Goal: Task Accomplishment & Management: Use online tool/utility

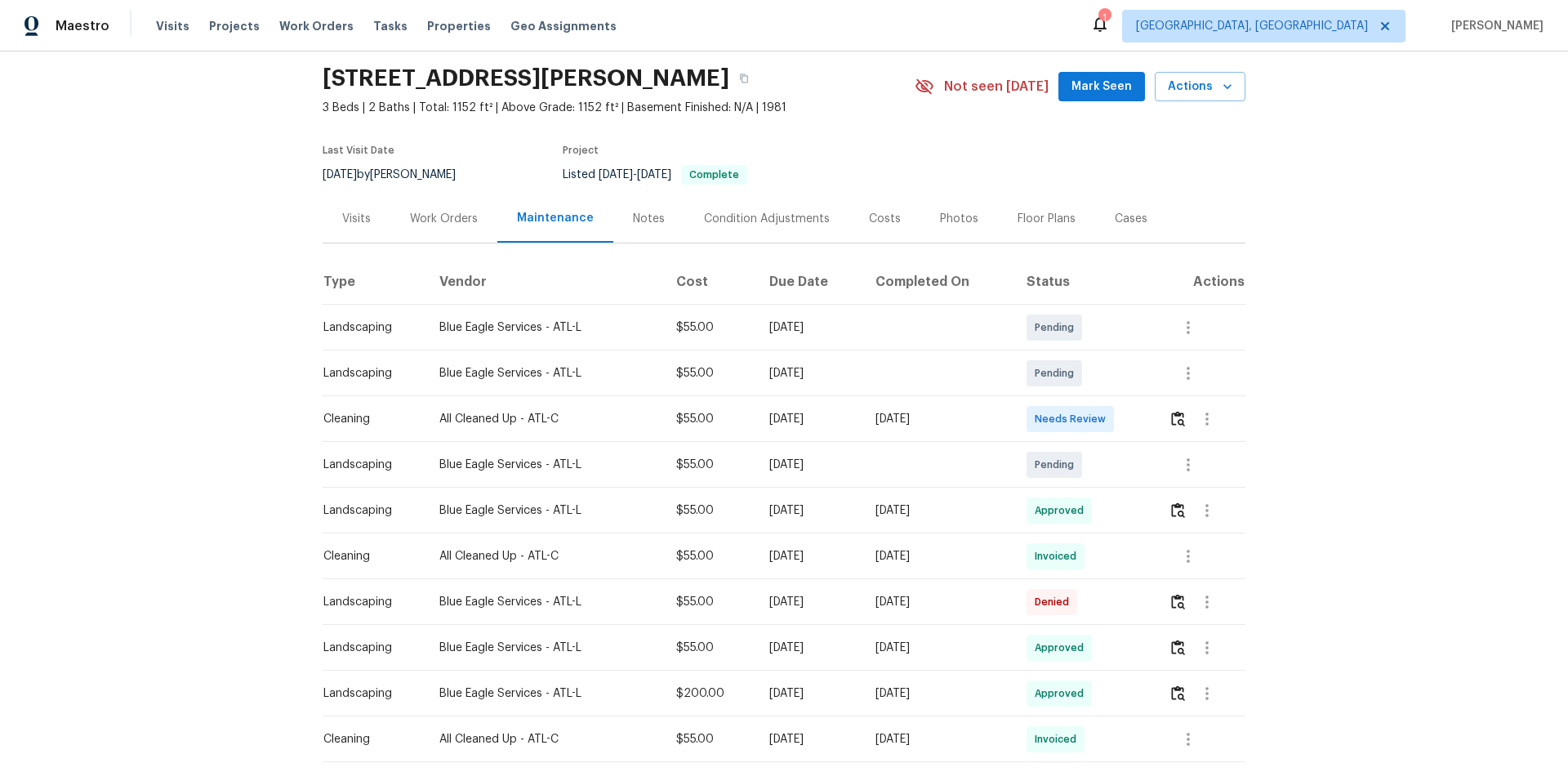
scroll to position [81, 0]
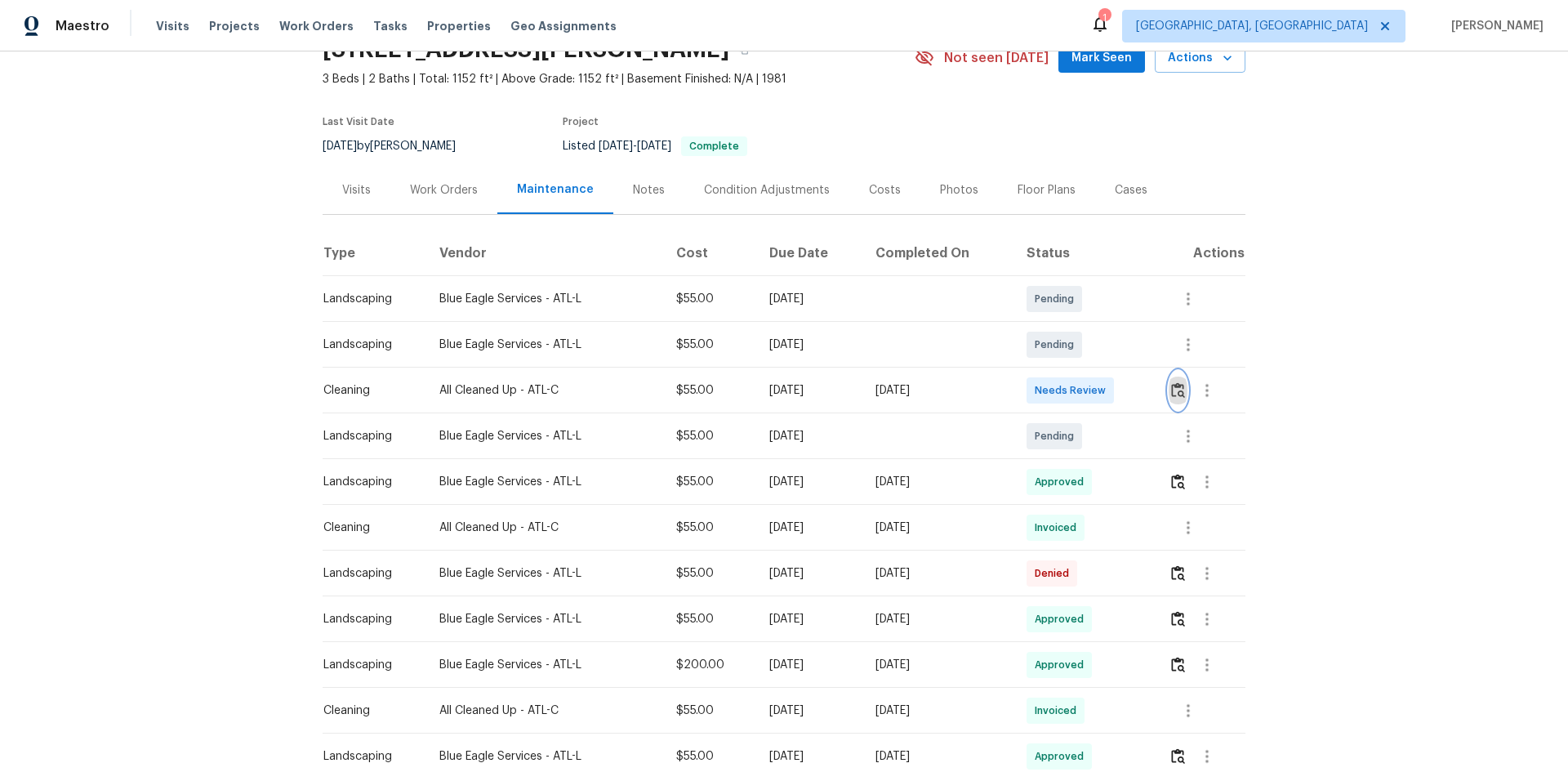
click at [1115, 398] on img "button" at bounding box center [1178, 390] width 14 height 15
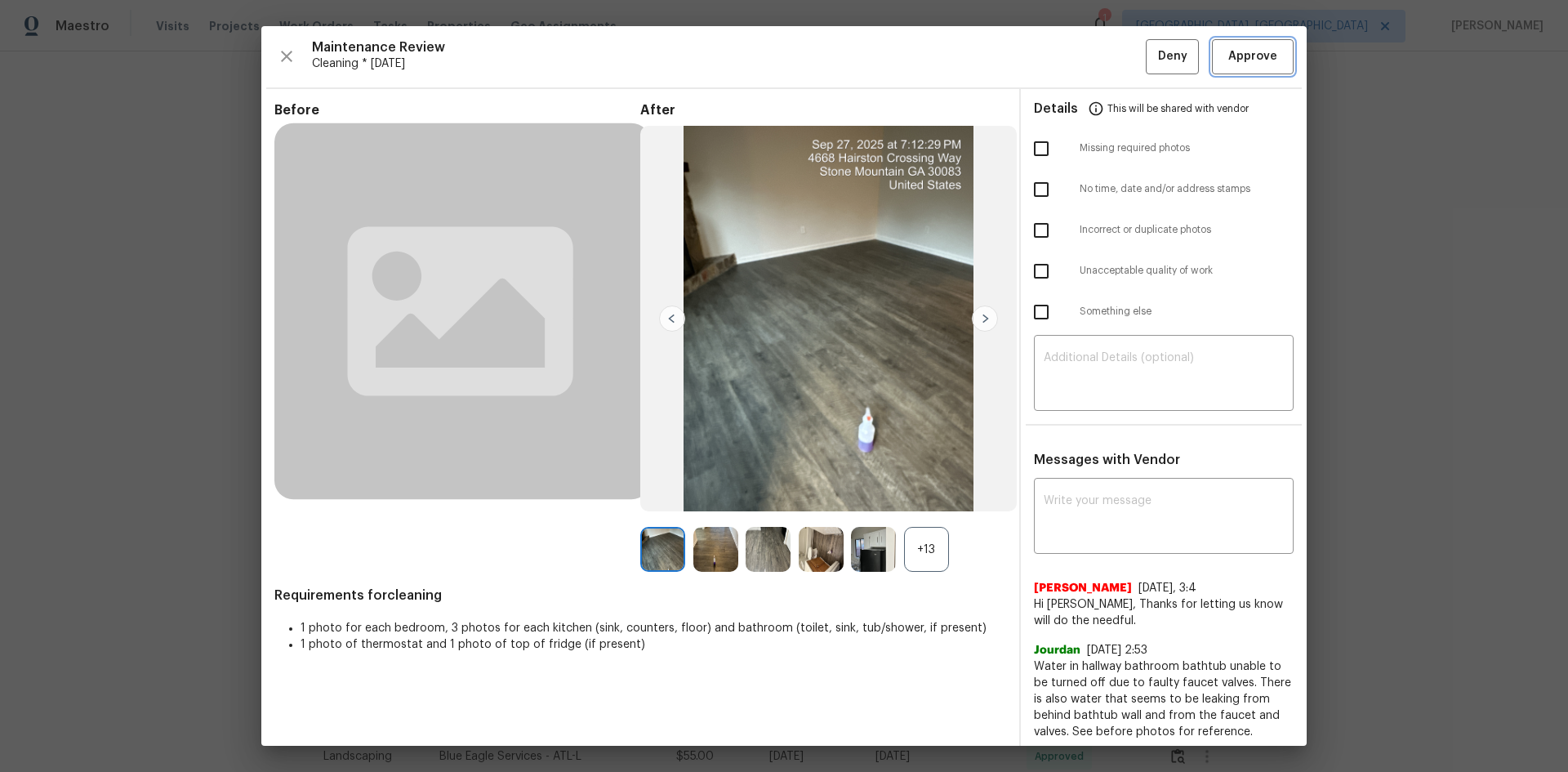
click at [1115, 56] on button "Approve" at bounding box center [1252, 56] width 81 height 35
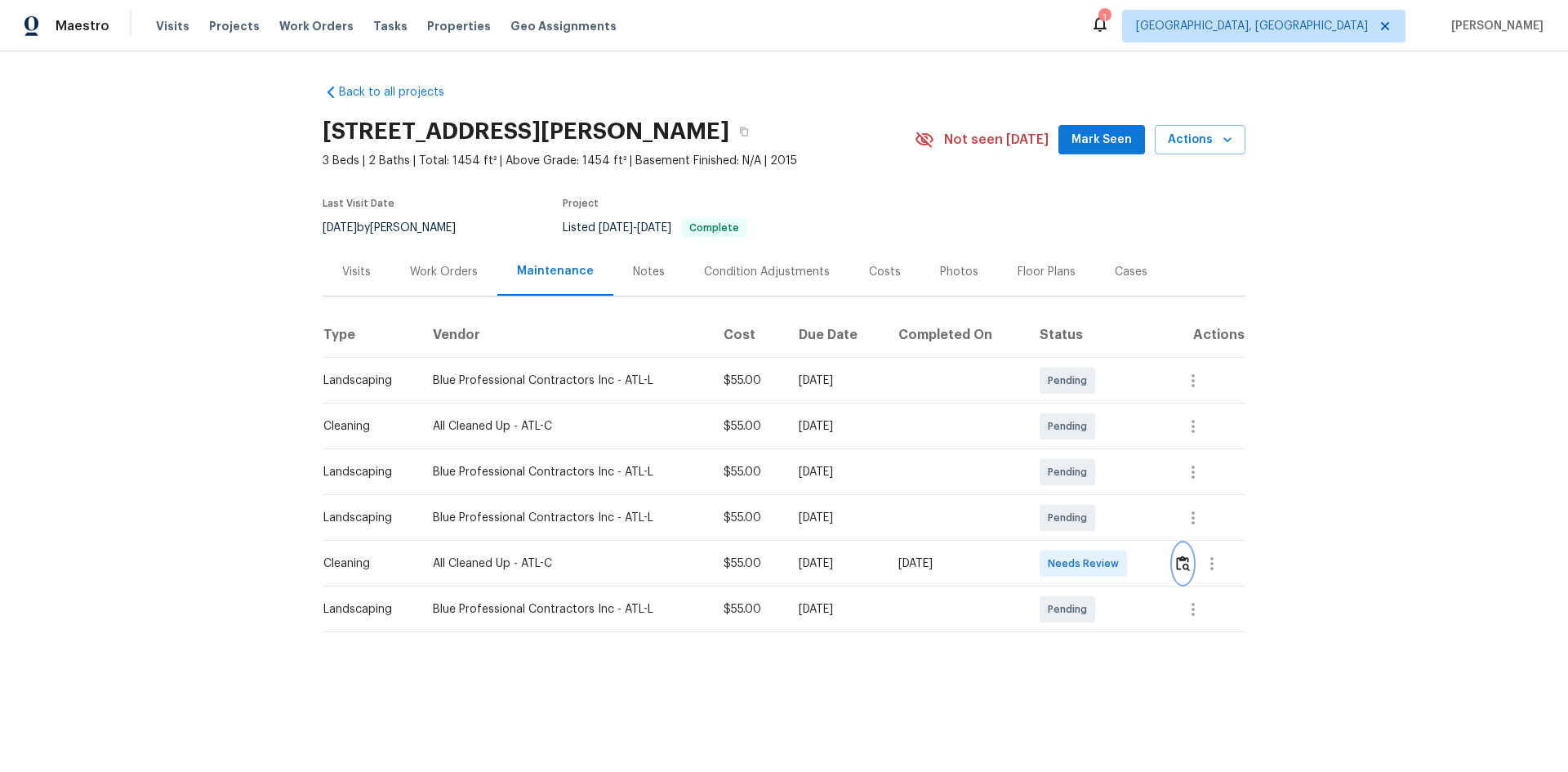
click at [1115, 516] on img "button" at bounding box center [1183, 563] width 14 height 15
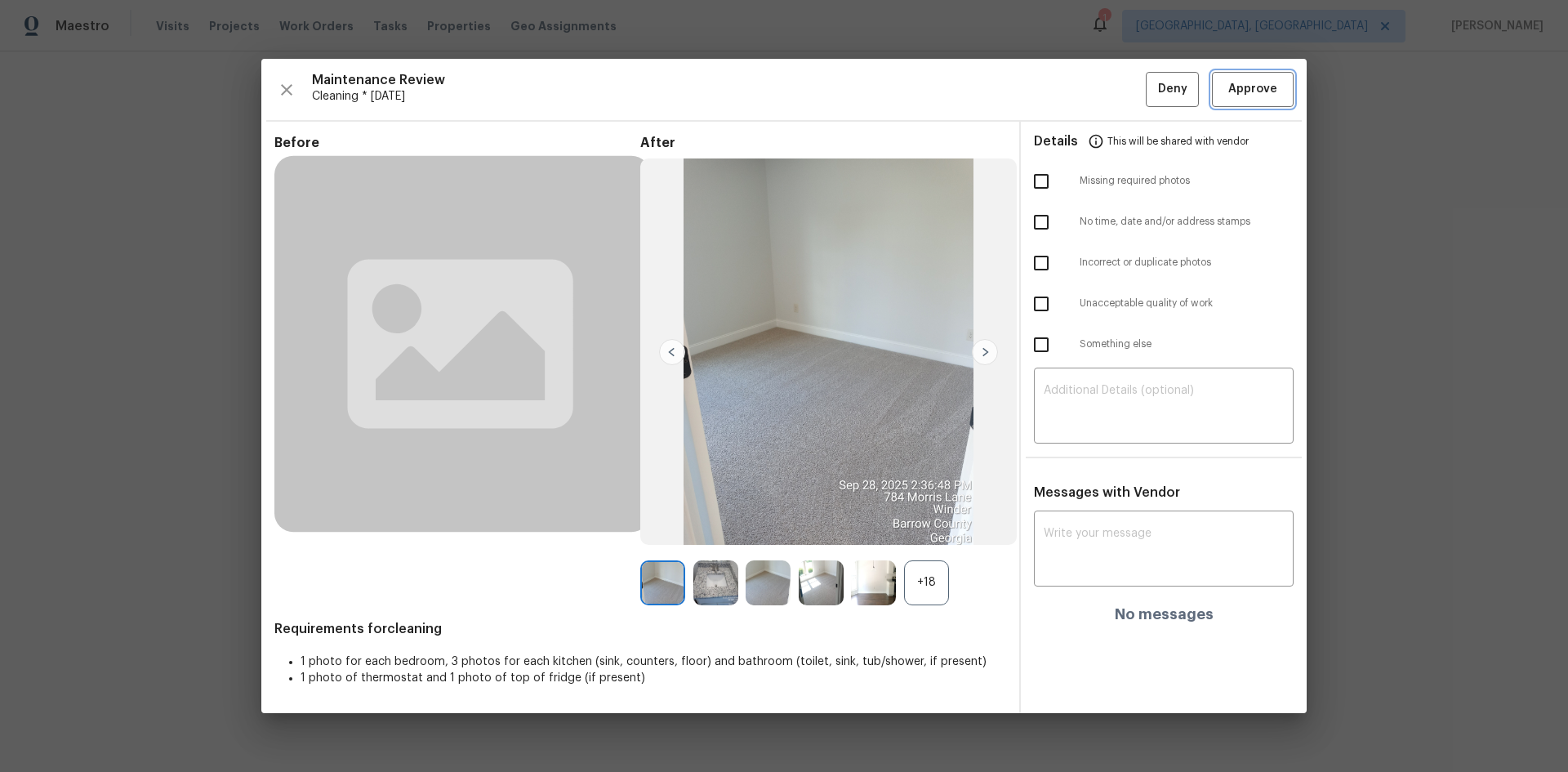
click at [1115, 95] on span "Approve" at bounding box center [1252, 90] width 49 height 21
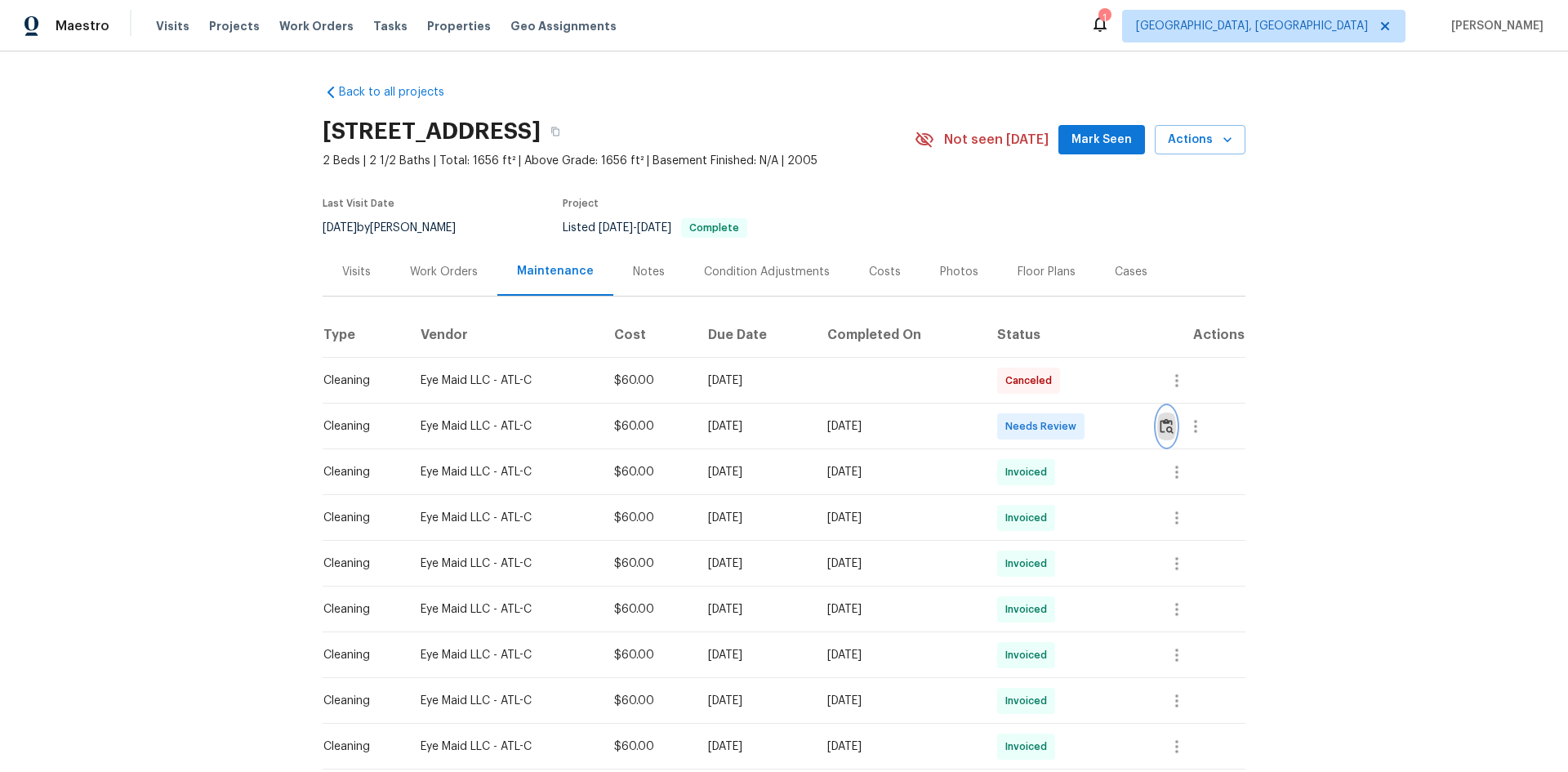
click at [1115, 419] on button "button" at bounding box center [1167, 426] width 19 height 39
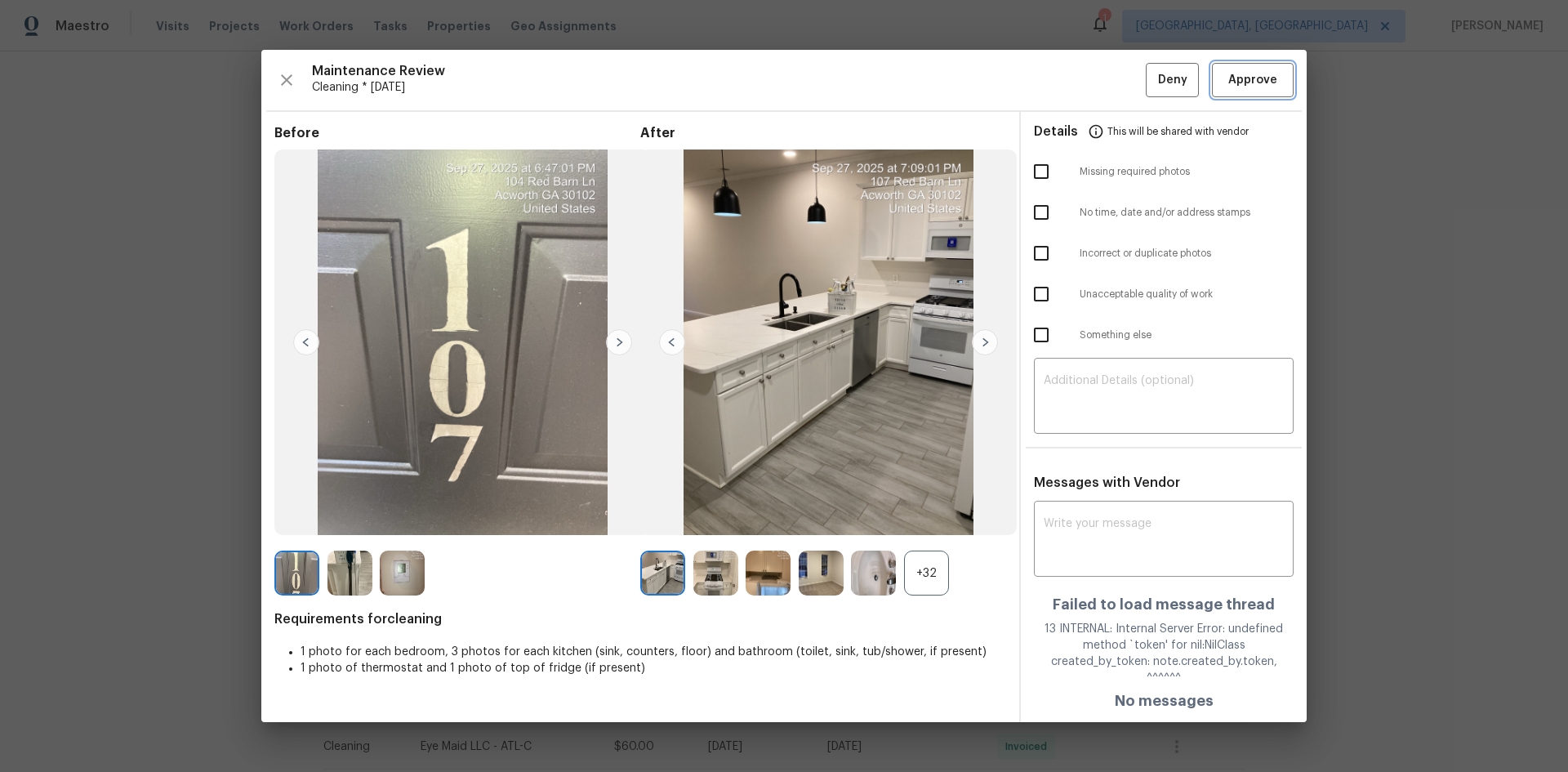
click at [1115, 98] on button "Approve" at bounding box center [1252, 80] width 81 height 35
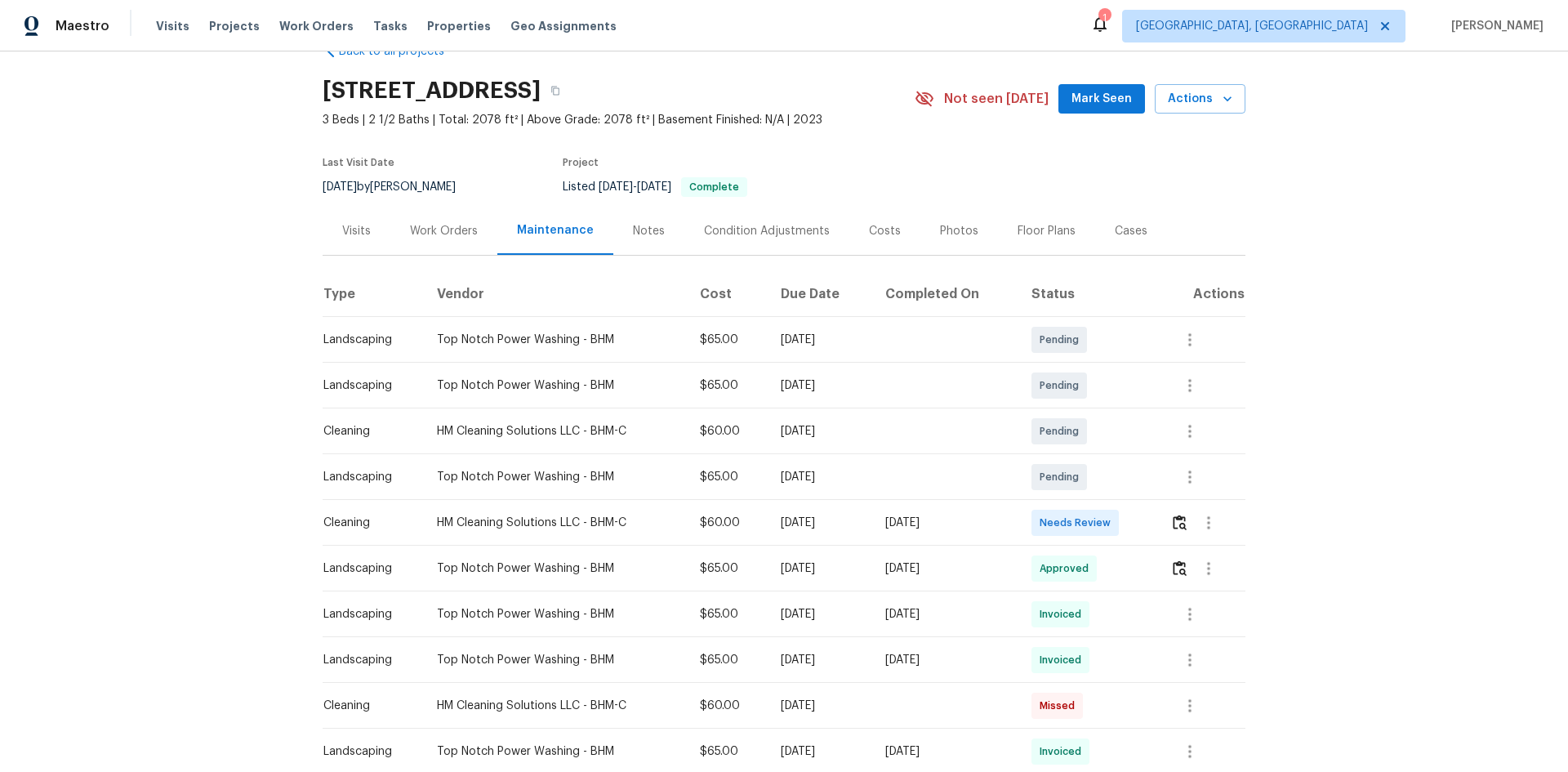
scroll to position [81, 0]
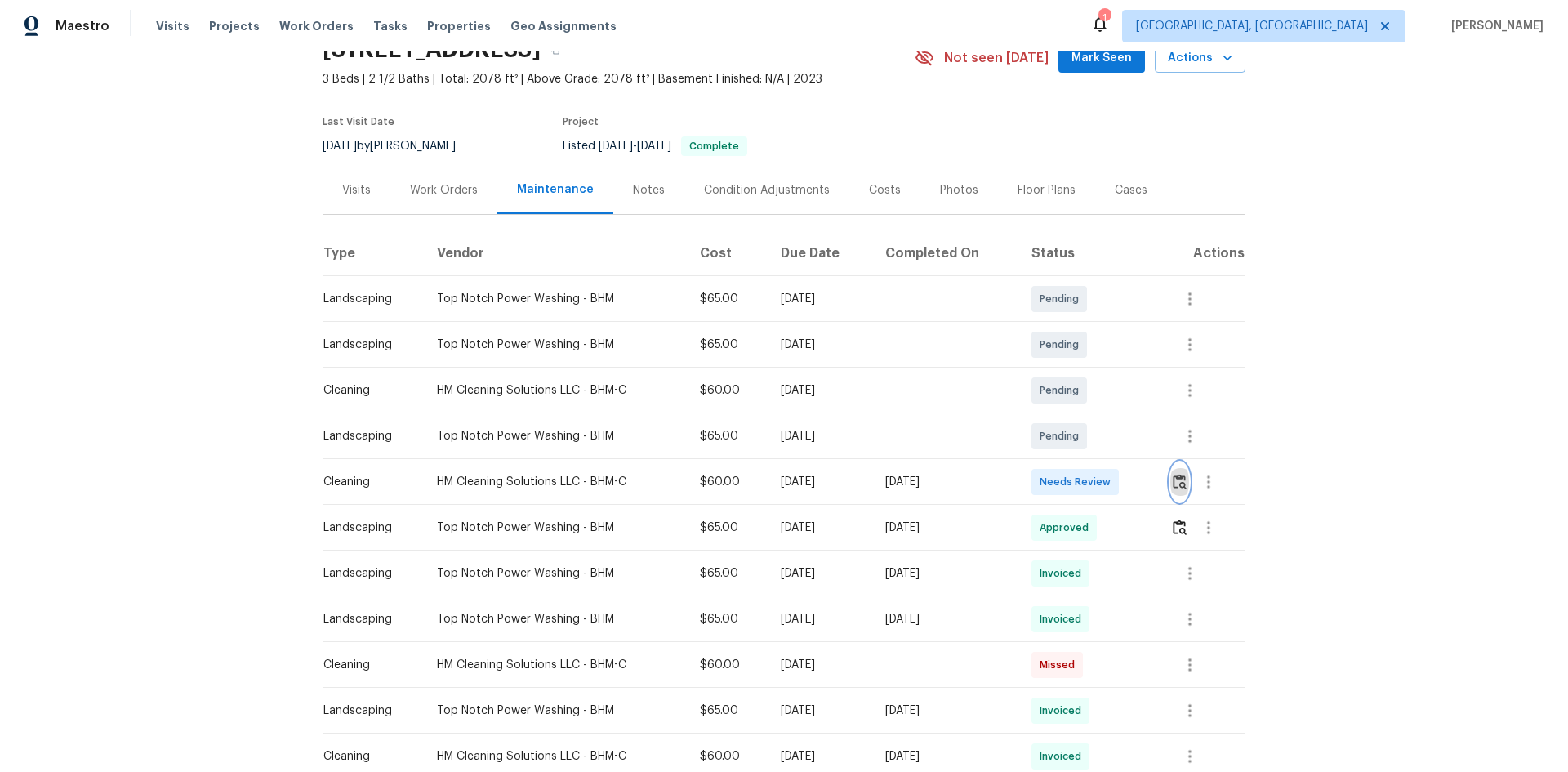
click at [1115, 481] on img "button" at bounding box center [1179, 481] width 14 height 15
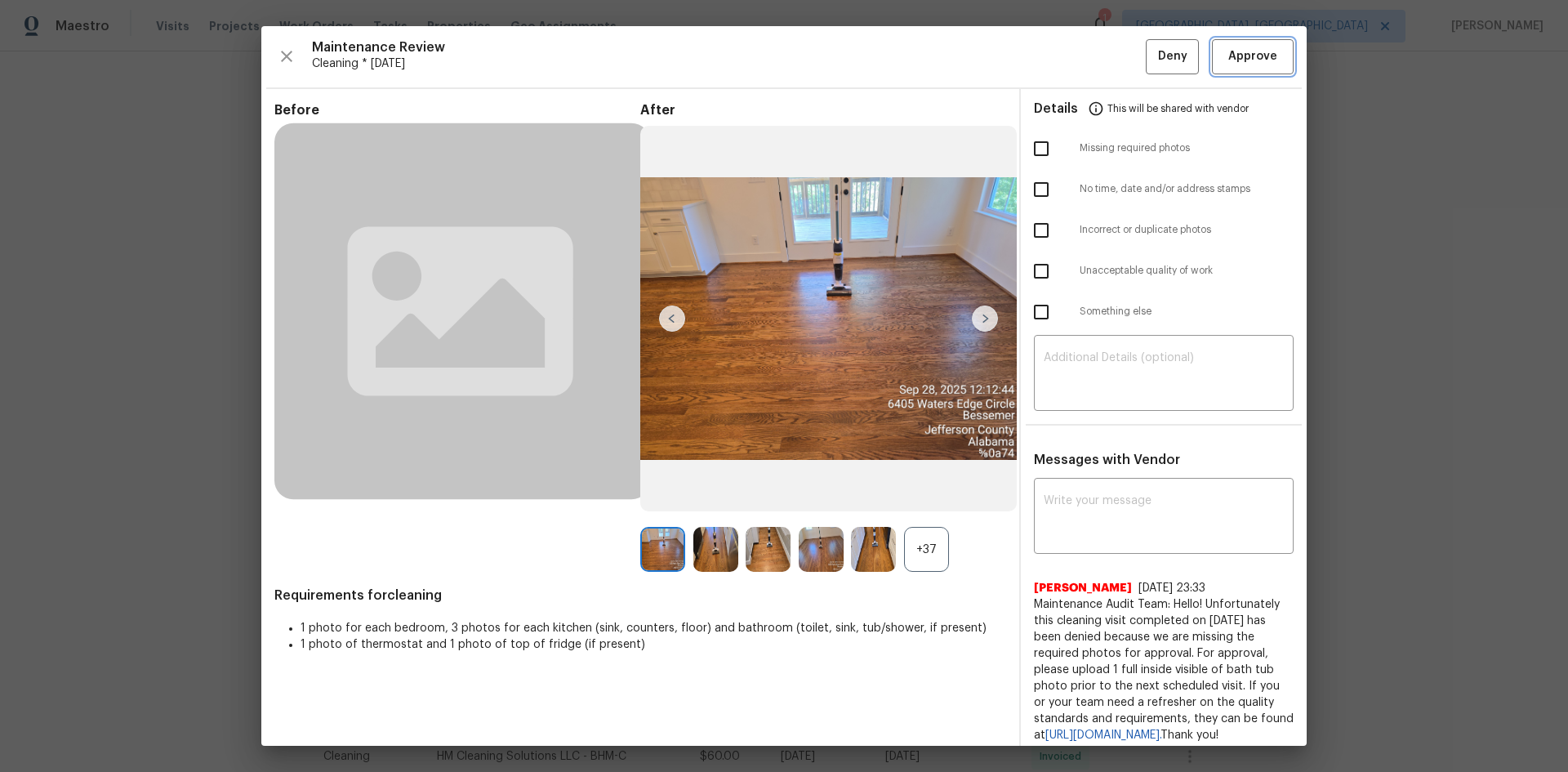
click at [1115, 70] on button "Approve" at bounding box center [1252, 56] width 81 height 35
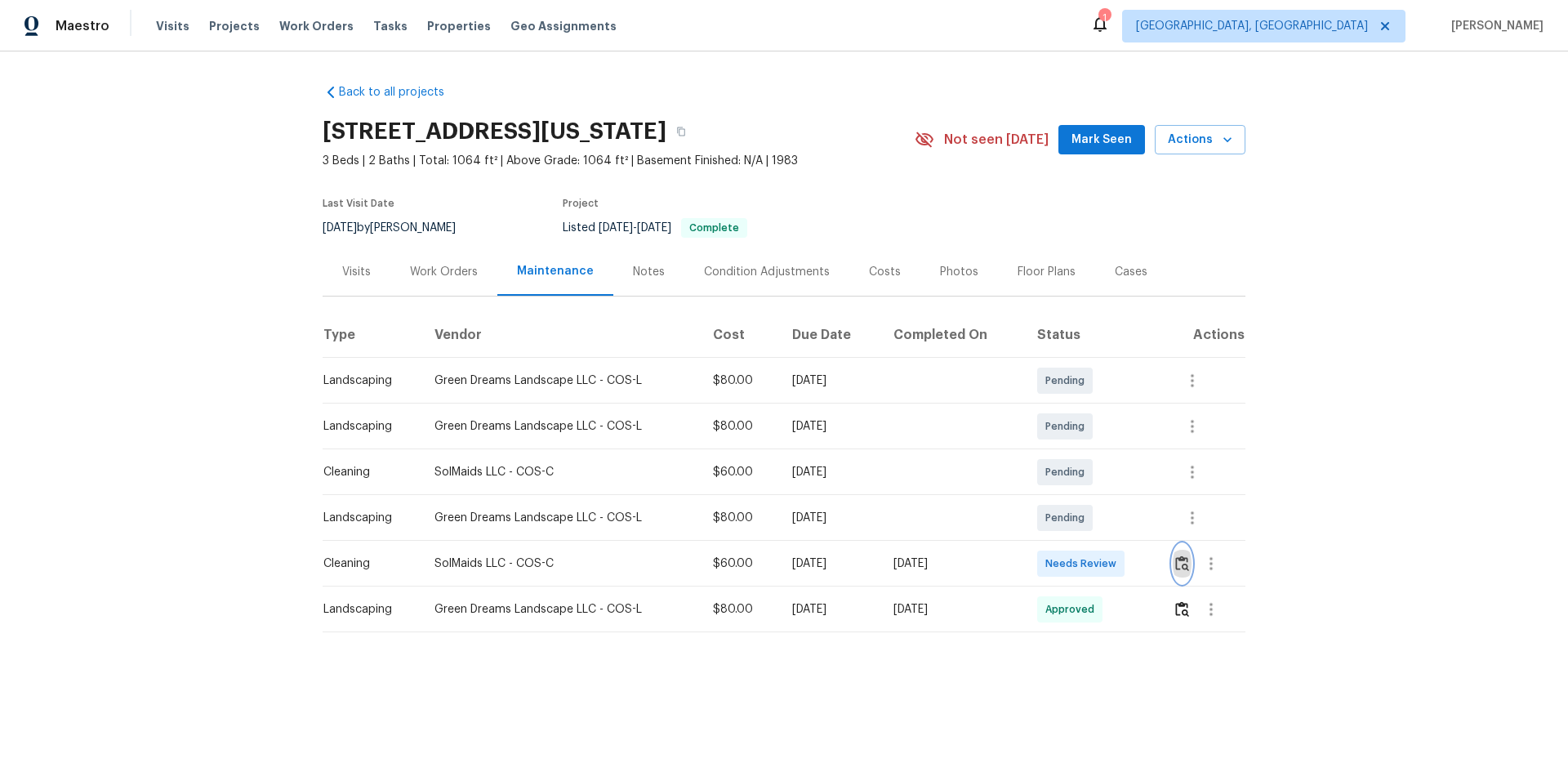
click at [1115, 516] on img "button" at bounding box center [1182, 563] width 14 height 15
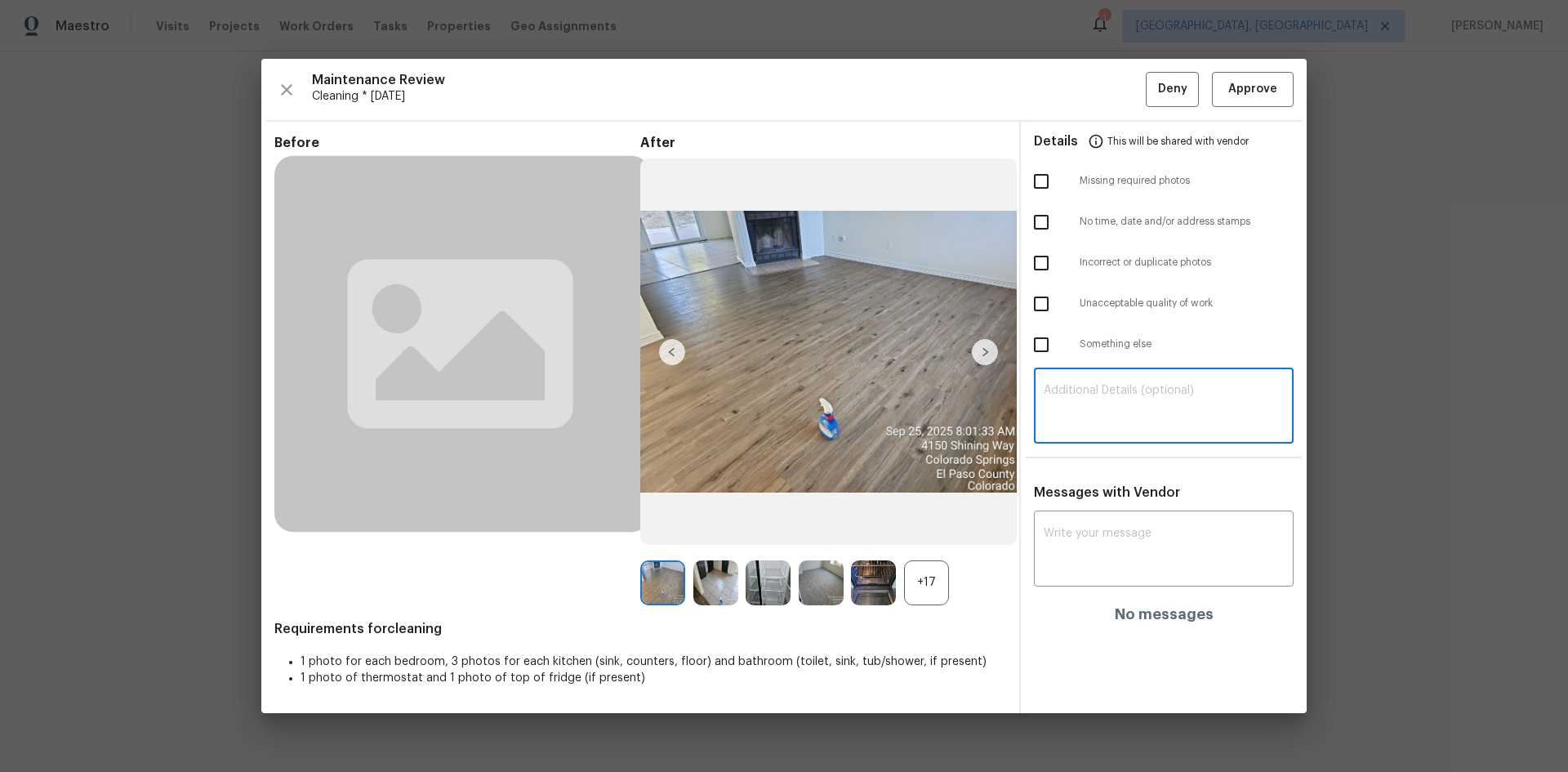
click at [1100, 426] on textarea at bounding box center [1164, 407] width 241 height 45
paste textarea "Maintenance Audit Team: Hello! Unfortunately, this Cleaning visit completed on …"
type textarea "Maintenance Audit Team: Hello! Unfortunately, this Cleaning visit completed on …"
click at [1115, 516] on textarea at bounding box center [1164, 549] width 241 height 45
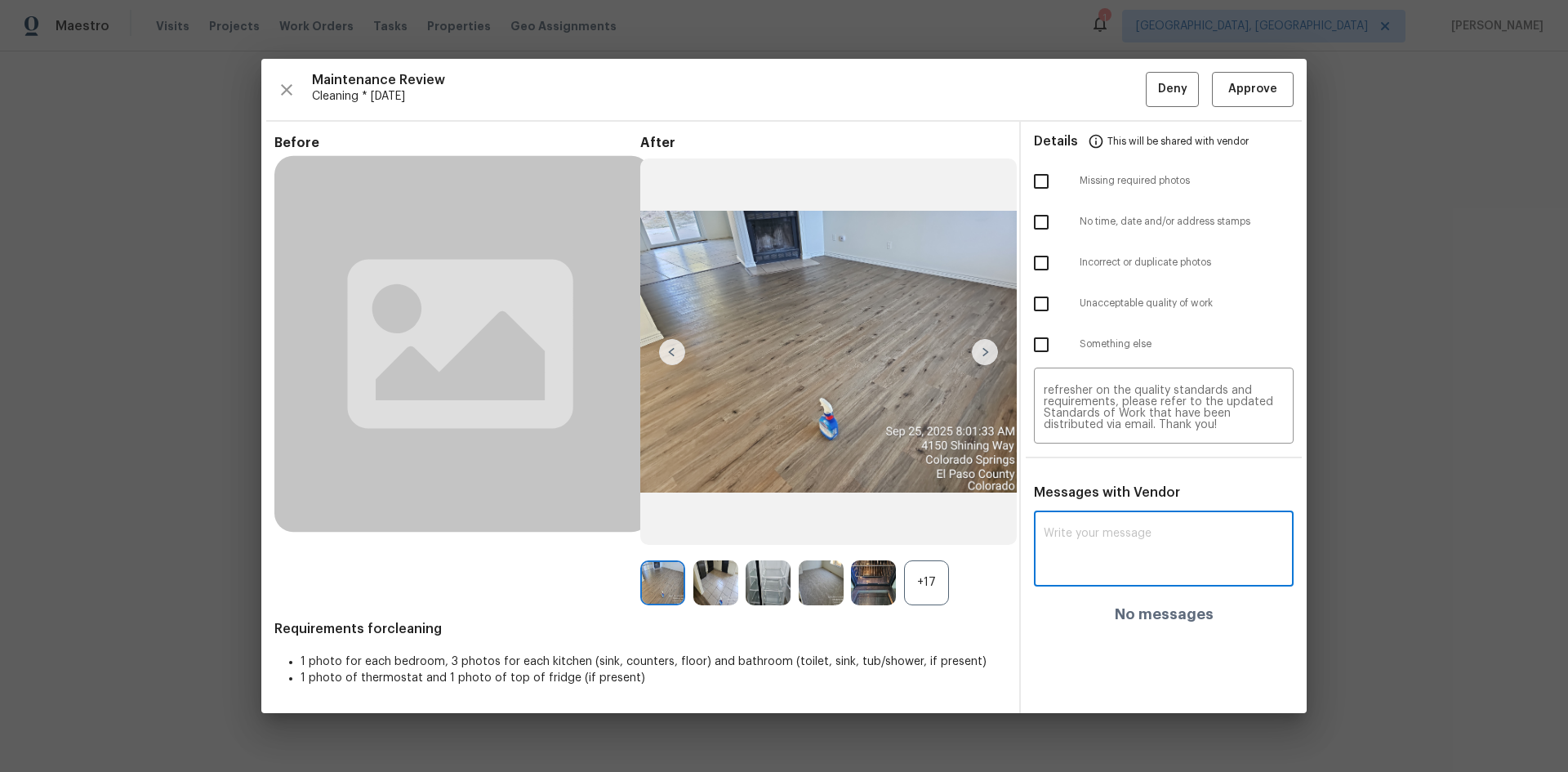
paste textarea "Maintenance Audit Team: Hello! Unfortunately, this Cleaning visit completed on …"
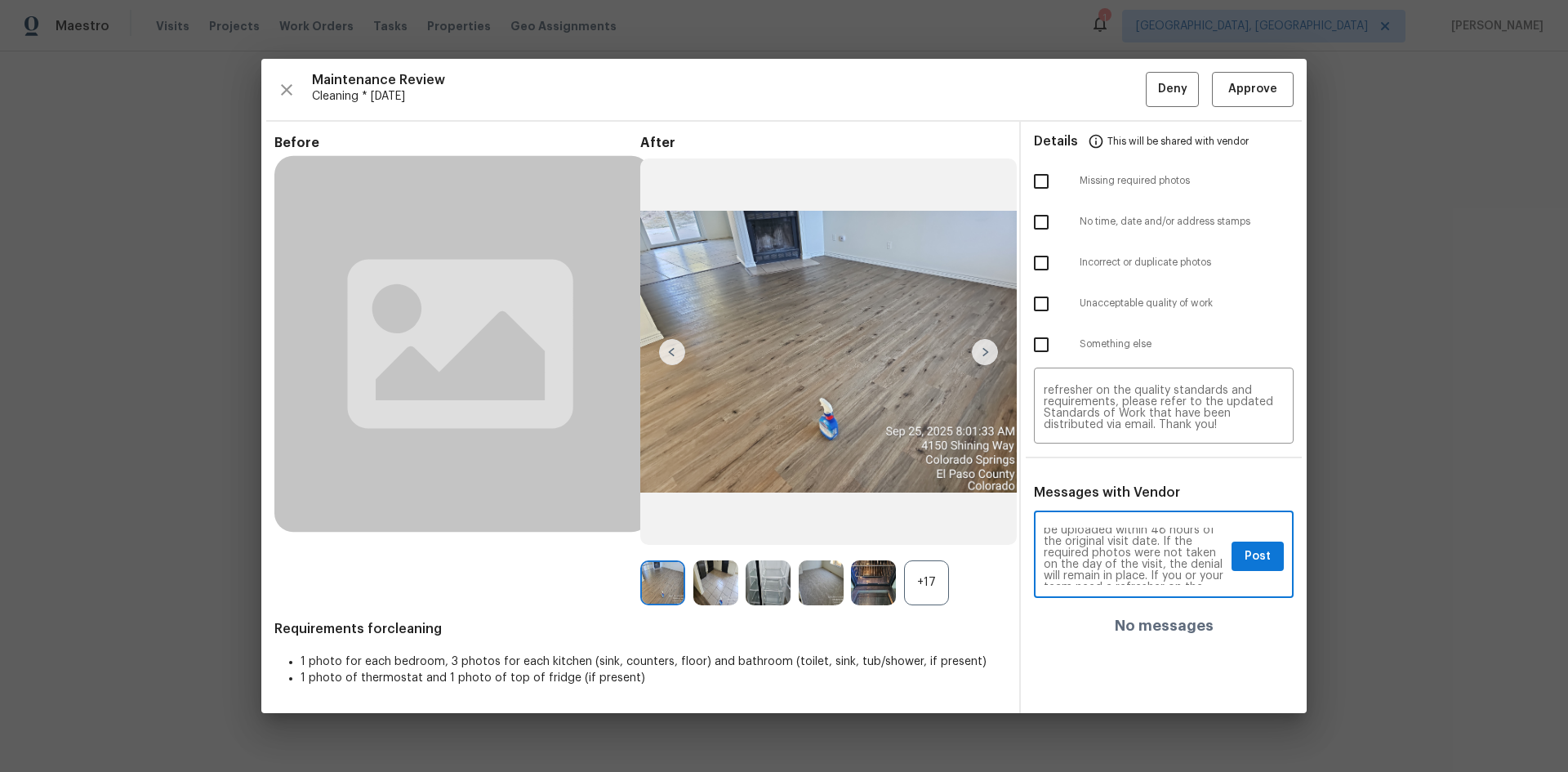
scroll to position [163, 0]
type textarea "Maintenance Audit Team: Hello! Unfortunately, this Cleaning visit completed on …"
click at [1115, 516] on span "Post" at bounding box center [1257, 556] width 27 height 21
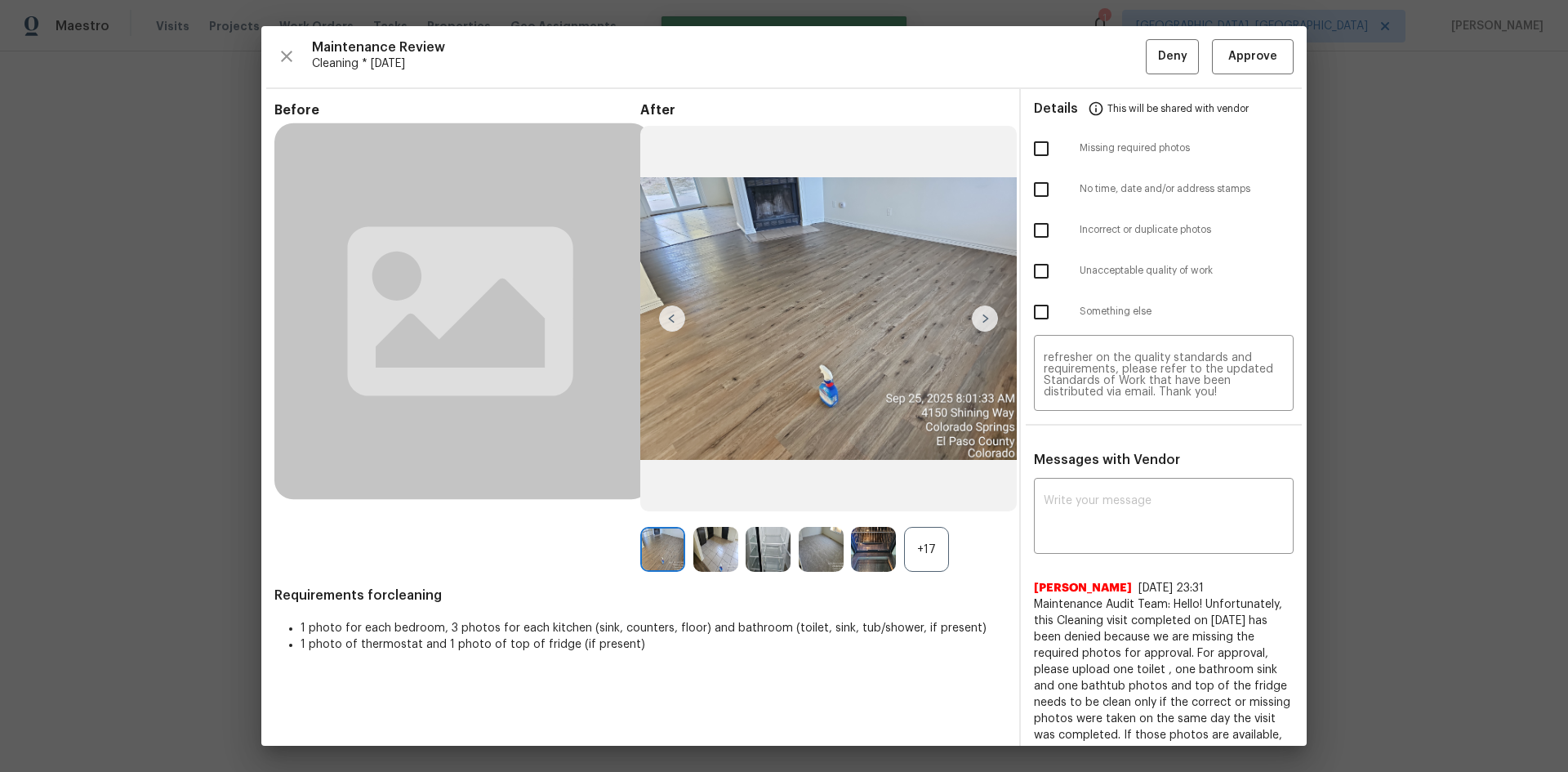
scroll to position [0, 0]
click at [1033, 267] on input "checkbox" at bounding box center [1042, 271] width 34 height 34
checkbox input "true"
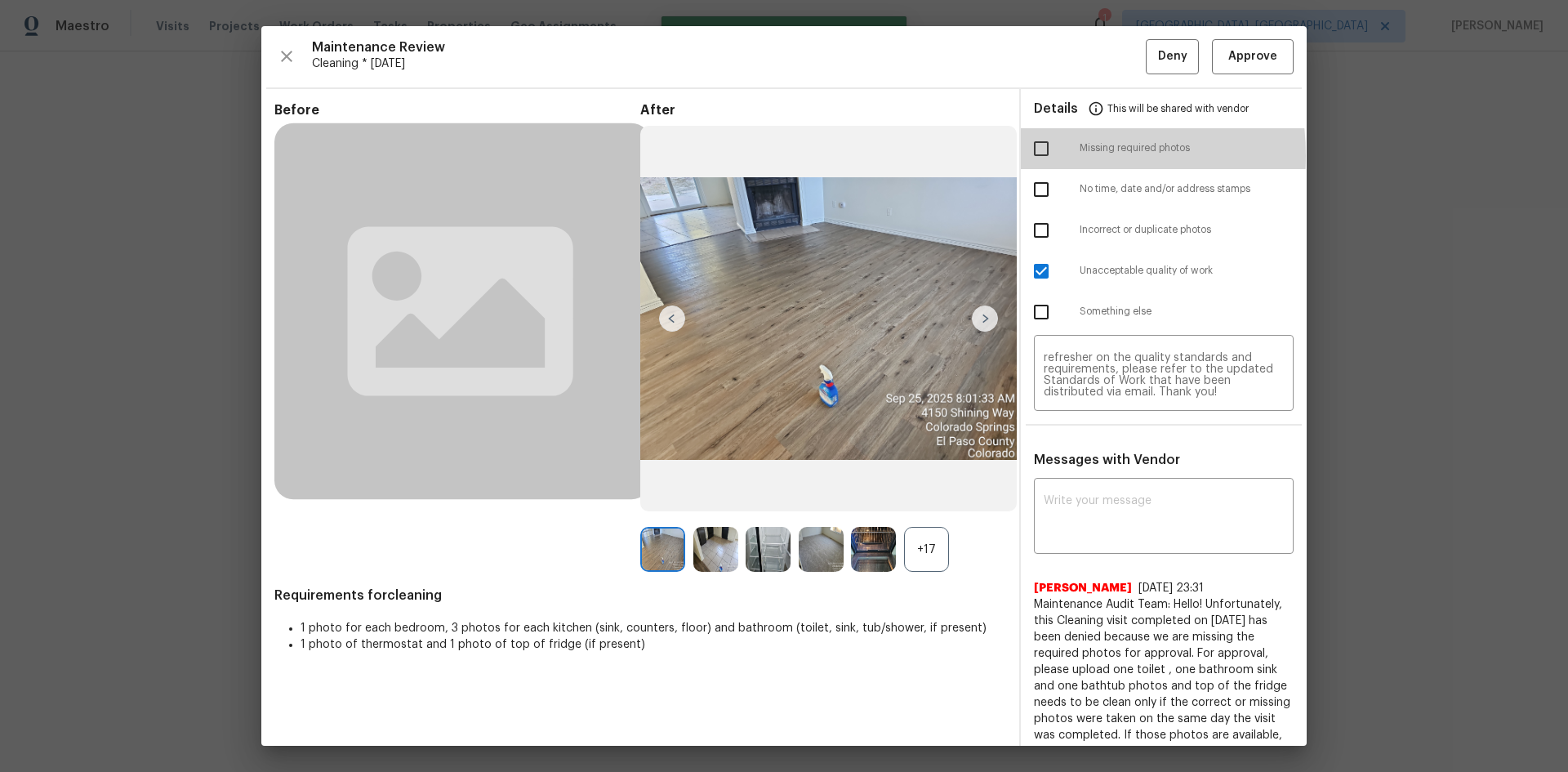
click at [1030, 155] on input "checkbox" at bounding box center [1042, 149] width 34 height 34
checkbox input "true"
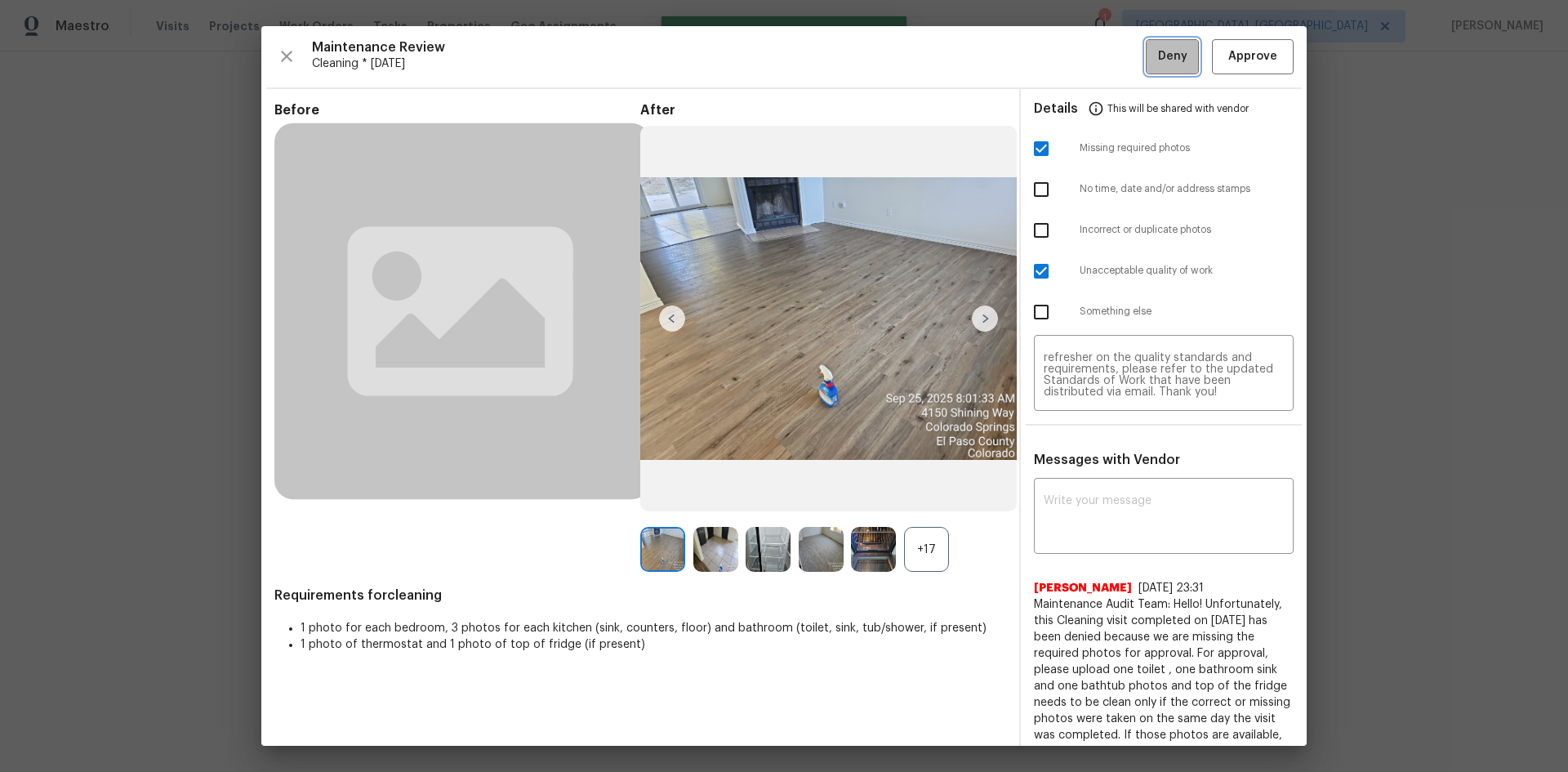
click at [1115, 59] on span "Deny" at bounding box center [1173, 56] width 29 height 21
